Goal: Information Seeking & Learning: Learn about a topic

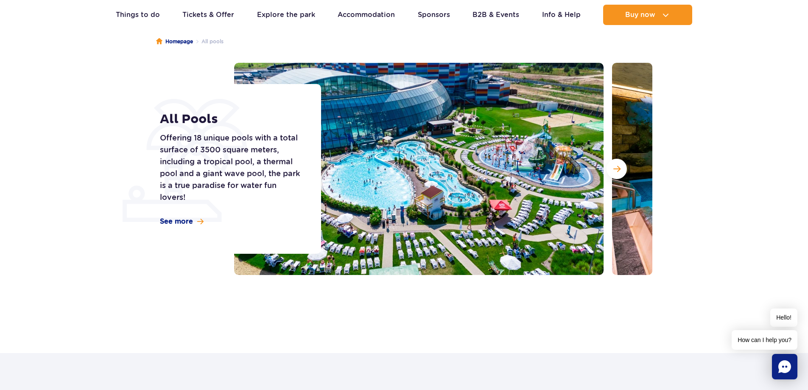
scroll to position [85, 0]
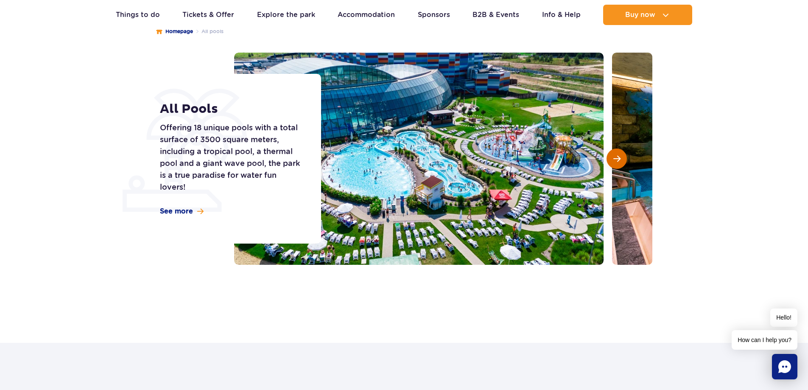
click at [613, 158] on button "Next slide" at bounding box center [617, 159] width 20 height 20
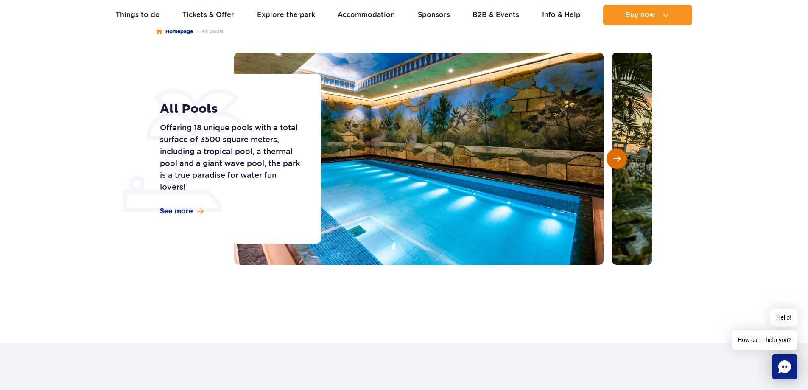
click at [613, 159] on button "Next slide" at bounding box center [617, 159] width 20 height 20
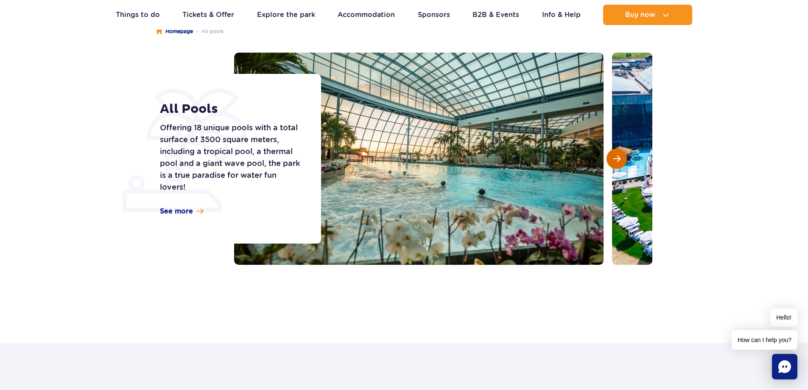
click at [613, 159] on button "Next slide" at bounding box center [617, 159] width 20 height 20
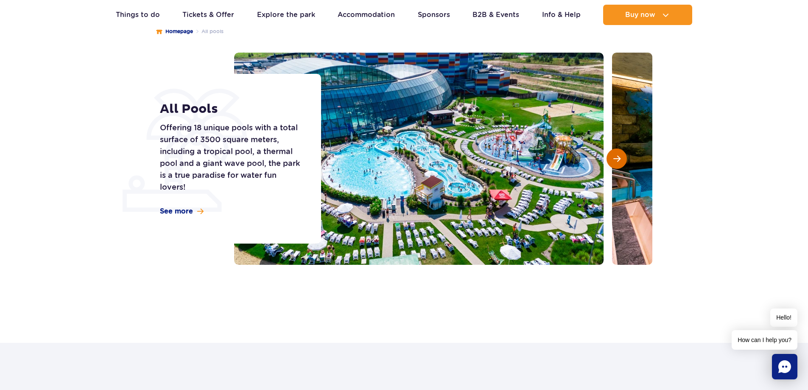
click at [614, 159] on span "Next slide" at bounding box center [617, 159] width 7 height 8
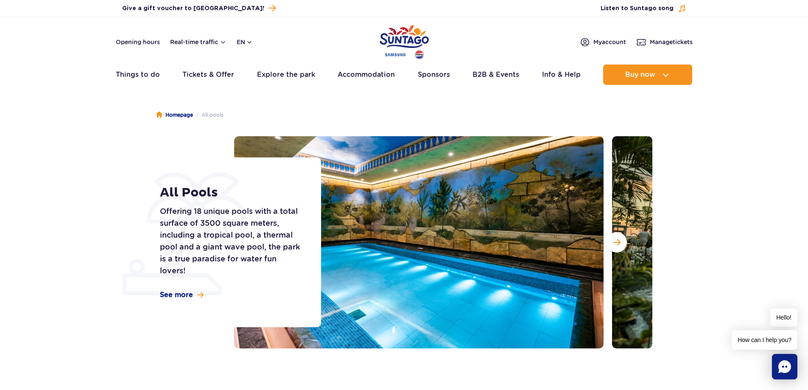
scroll to position [0, 0]
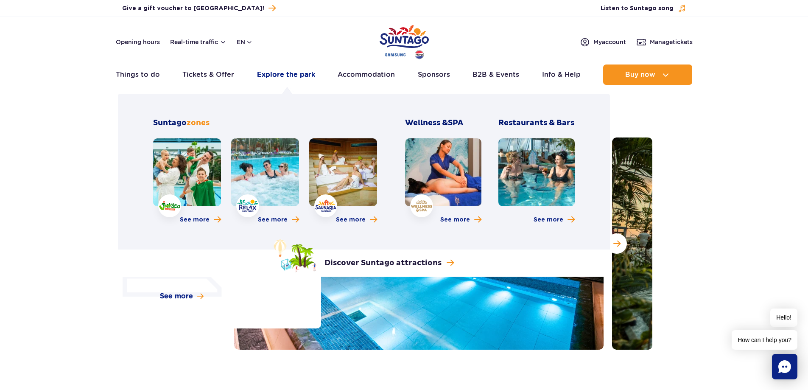
click at [299, 76] on link "Explore the park" at bounding box center [286, 74] width 58 height 20
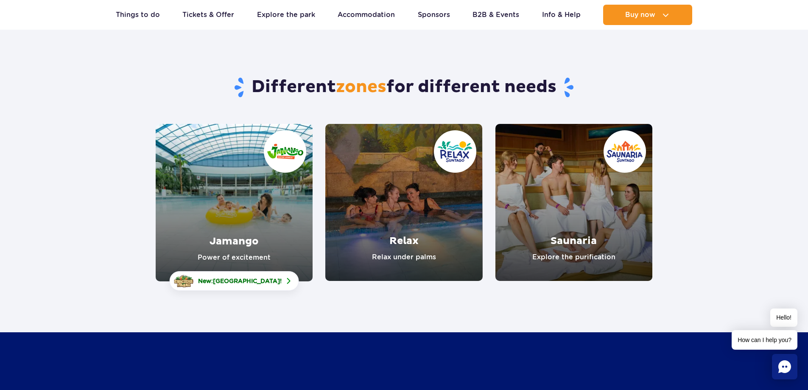
scroll to position [42, 0]
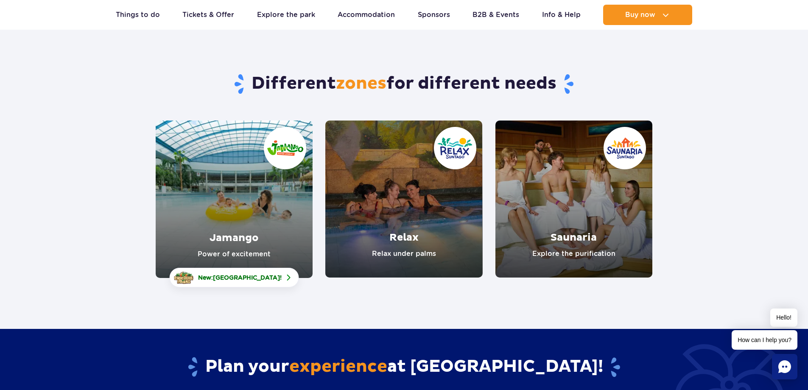
click at [431, 204] on link "Relax" at bounding box center [403, 198] width 157 height 157
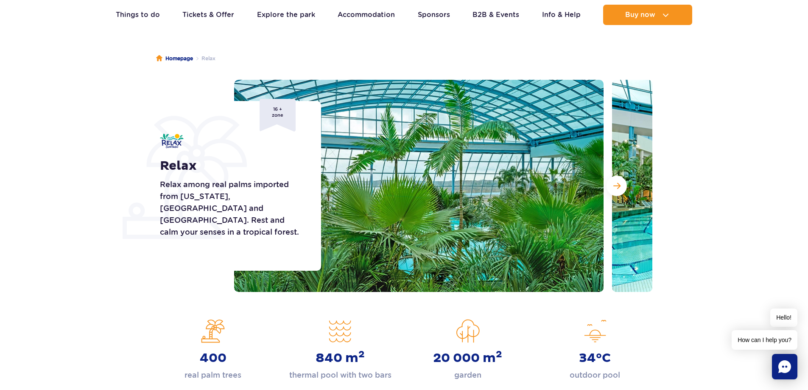
scroll to position [85, 0]
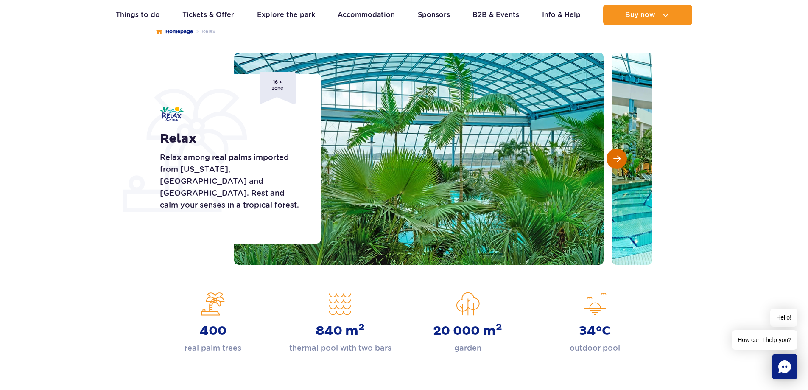
click at [614, 163] on span "Next slide" at bounding box center [617, 159] width 7 height 8
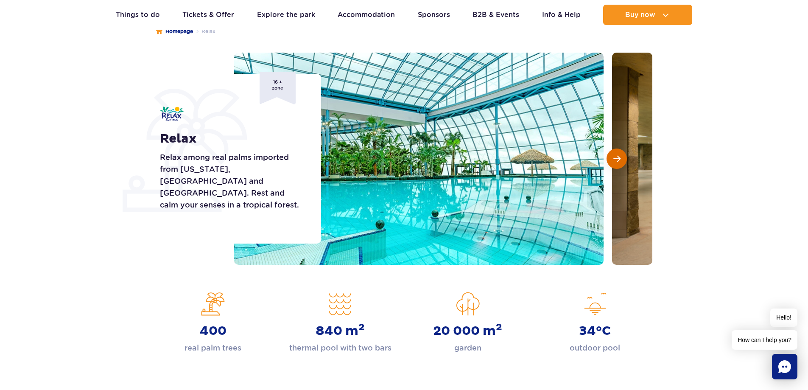
click at [614, 161] on span "Next slide" at bounding box center [617, 159] width 7 height 8
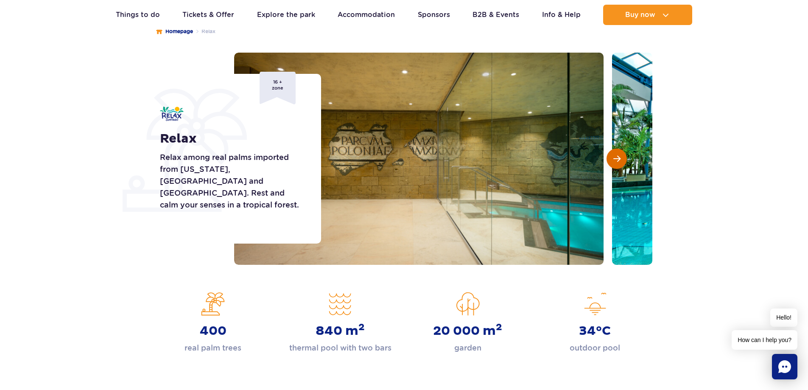
click at [614, 161] on span "Next slide" at bounding box center [617, 159] width 7 height 8
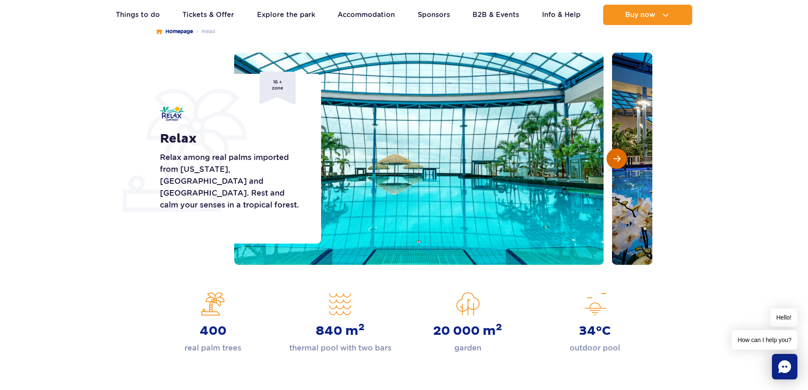
click at [614, 161] on span "Next slide" at bounding box center [617, 159] width 7 height 8
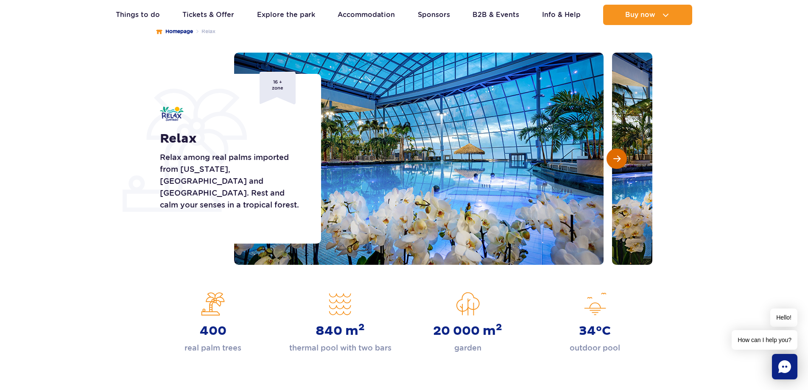
click at [614, 161] on span "Next slide" at bounding box center [617, 159] width 7 height 8
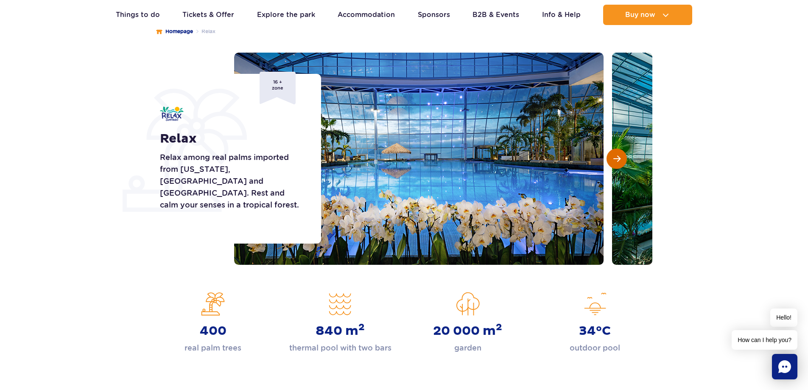
click at [614, 161] on span "Next slide" at bounding box center [617, 159] width 7 height 8
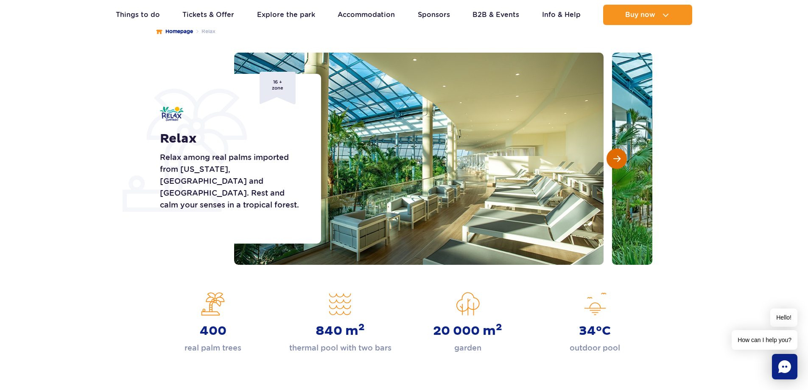
click at [614, 161] on span "Next slide" at bounding box center [617, 159] width 7 height 8
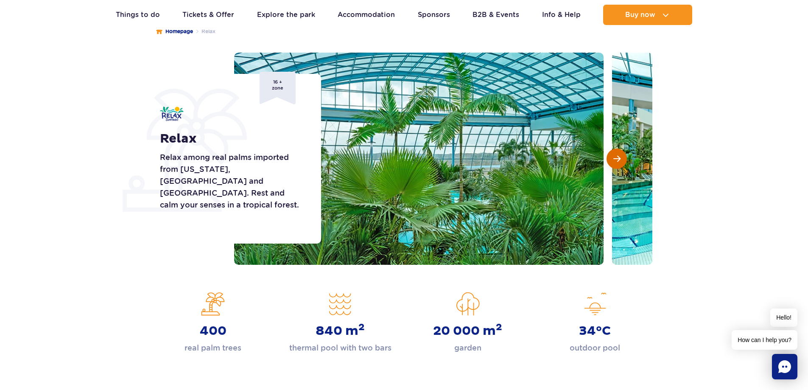
click at [614, 161] on span "Next slide" at bounding box center [617, 159] width 7 height 8
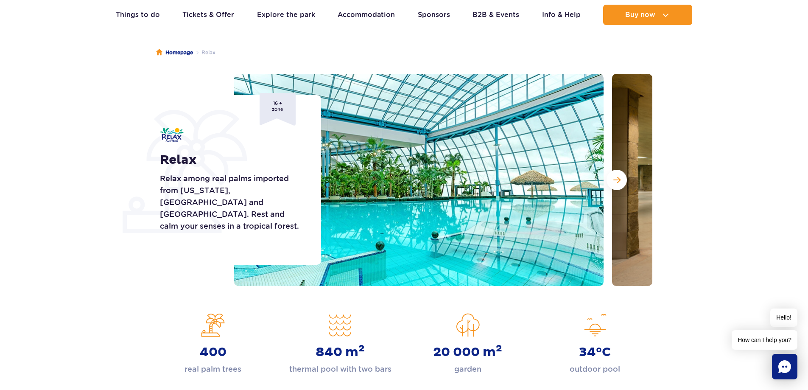
scroll to position [0, 0]
